Goal: Find specific fact: Find specific fact

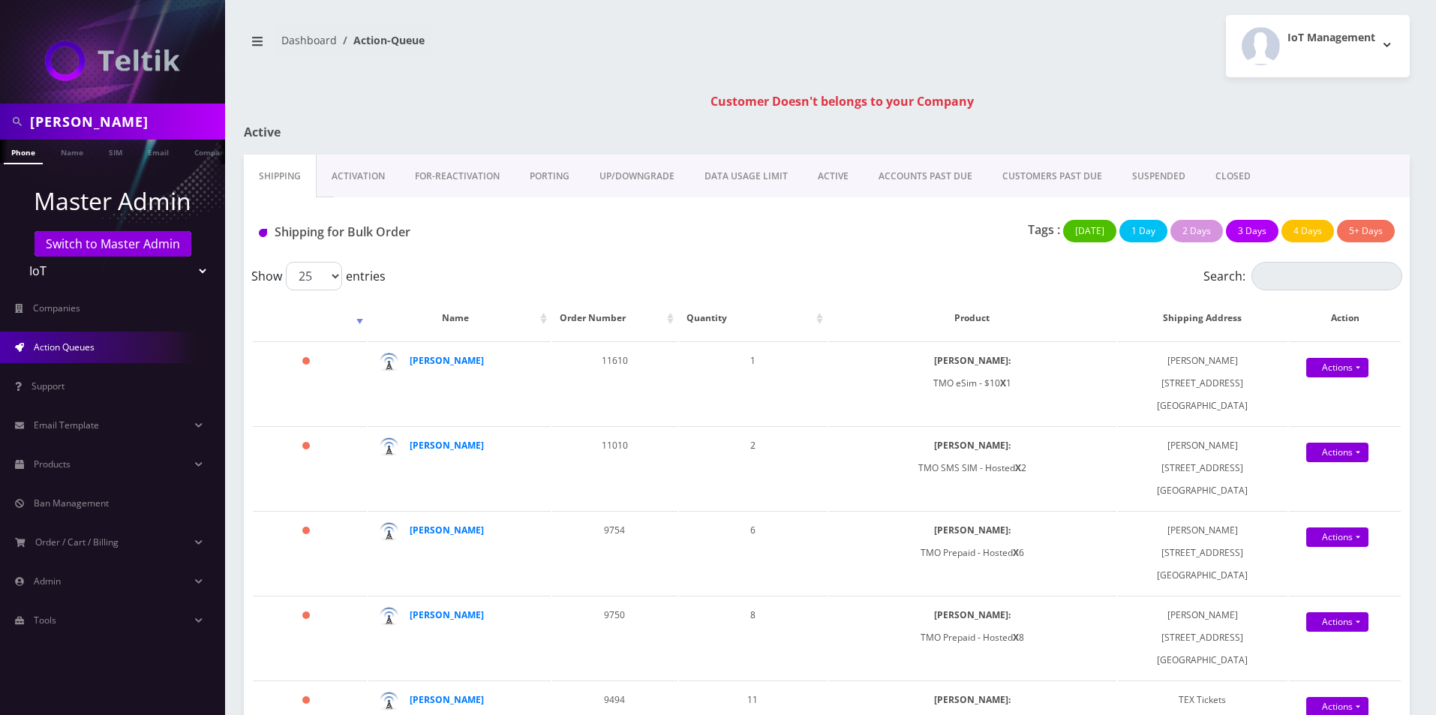
click at [97, 110] on input "[PERSON_NAME]" at bounding box center [125, 121] width 191 height 29
paste input "[TECHNICAL_ID]"
type input "[TECHNICAL_ID]"
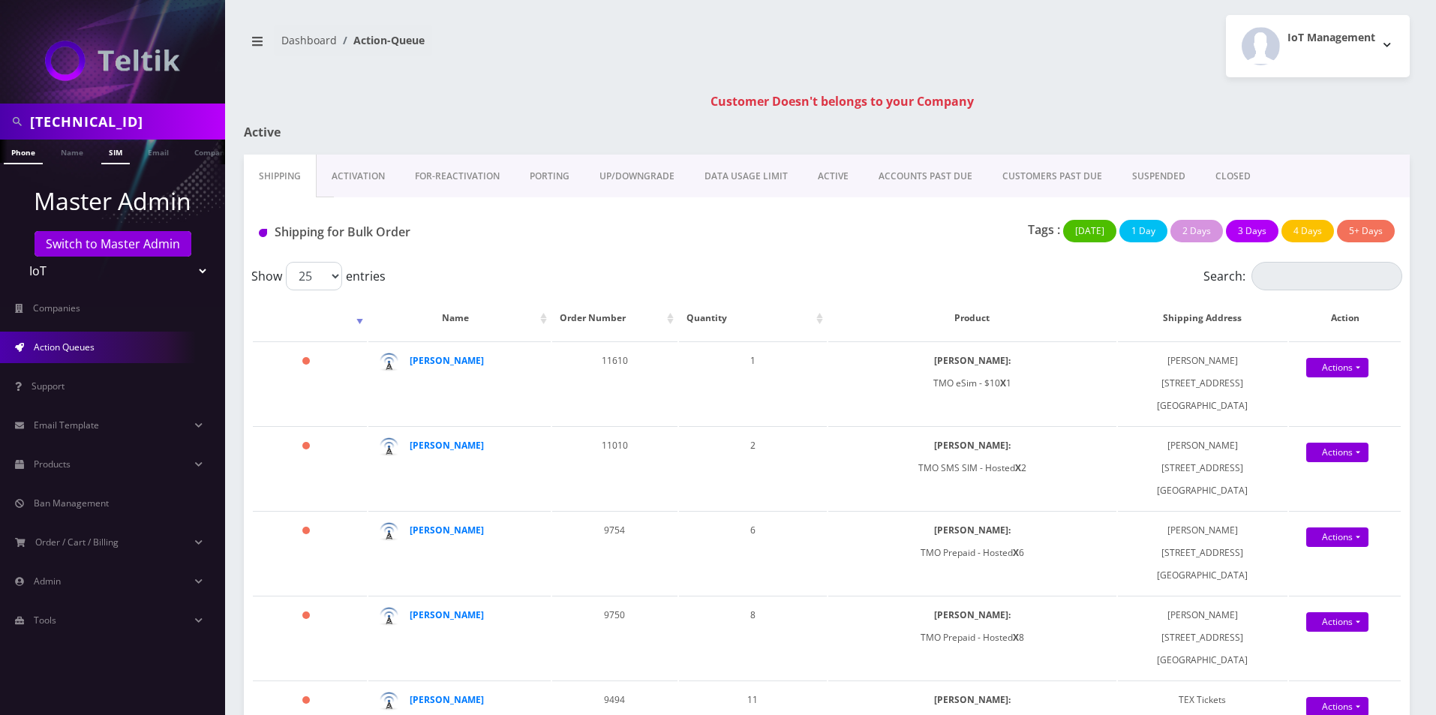
click at [114, 147] on link "SIM" at bounding box center [115, 152] width 29 height 25
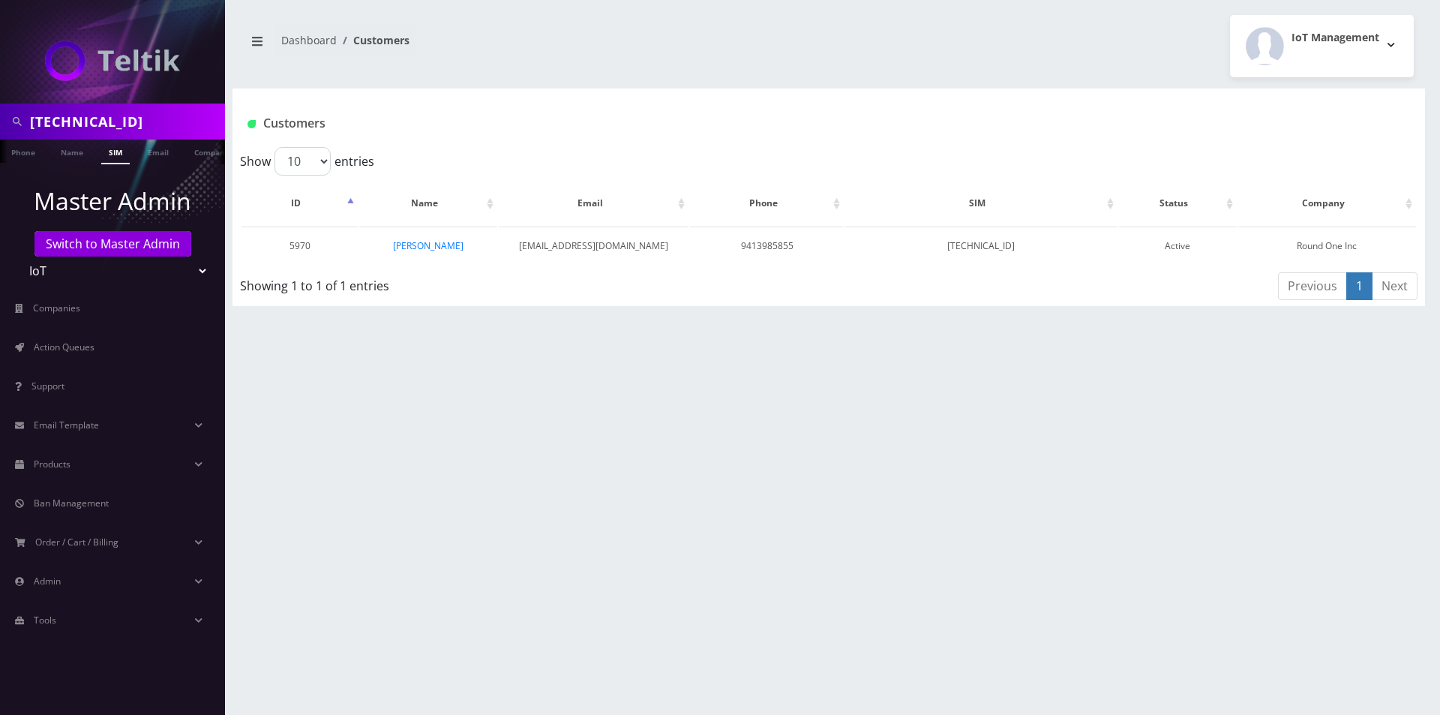
click at [673, 349] on div "89148000011554097137 Phone Name SIM Email Company Customer Dashboard Customers …" at bounding box center [829, 357] width 1223 height 715
click at [753, 244] on td "9413985855" at bounding box center [766, 246] width 153 height 38
copy td "9413985855"
